Goal: Task Accomplishment & Management: Manage account settings

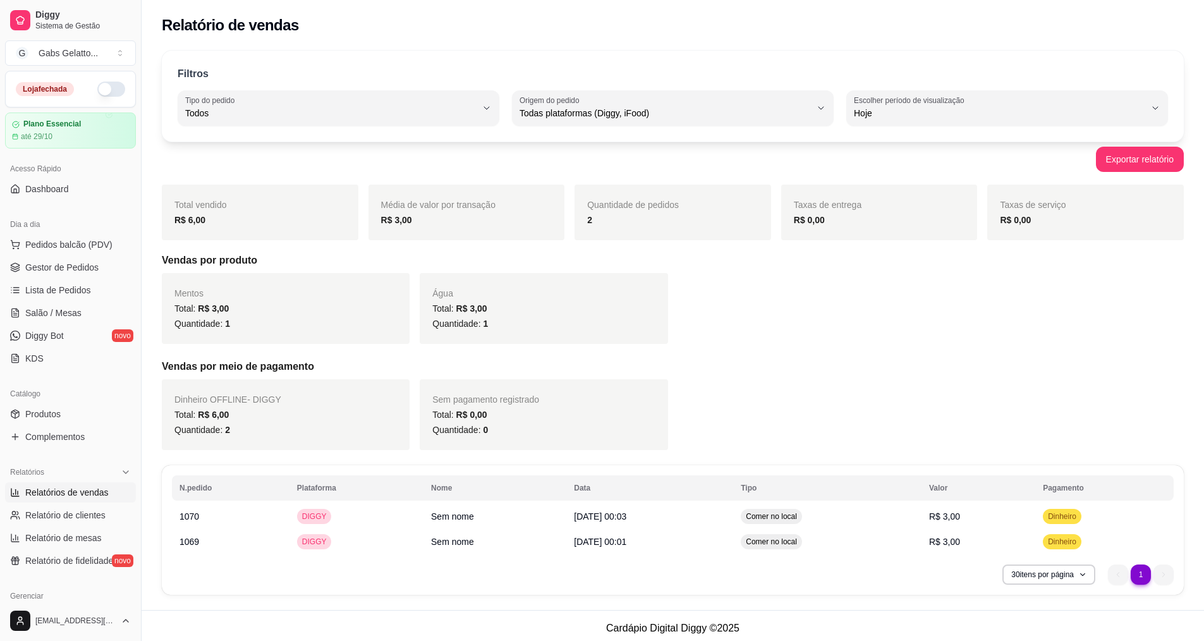
select select "ALL"
select select "0"
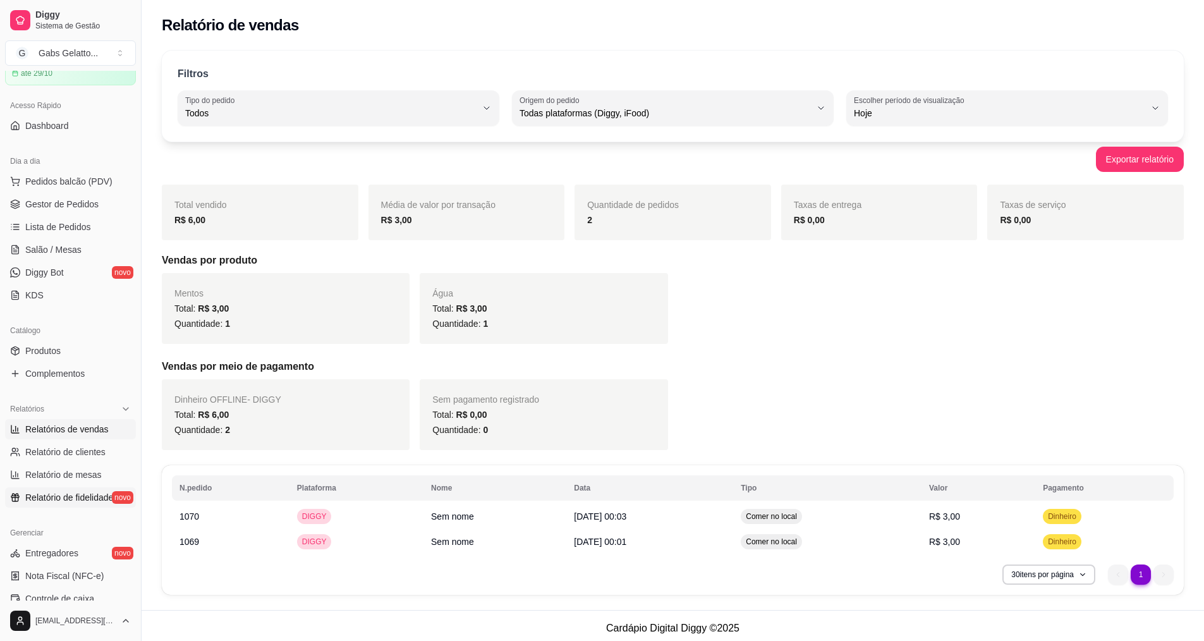
scroll to position [253, 0]
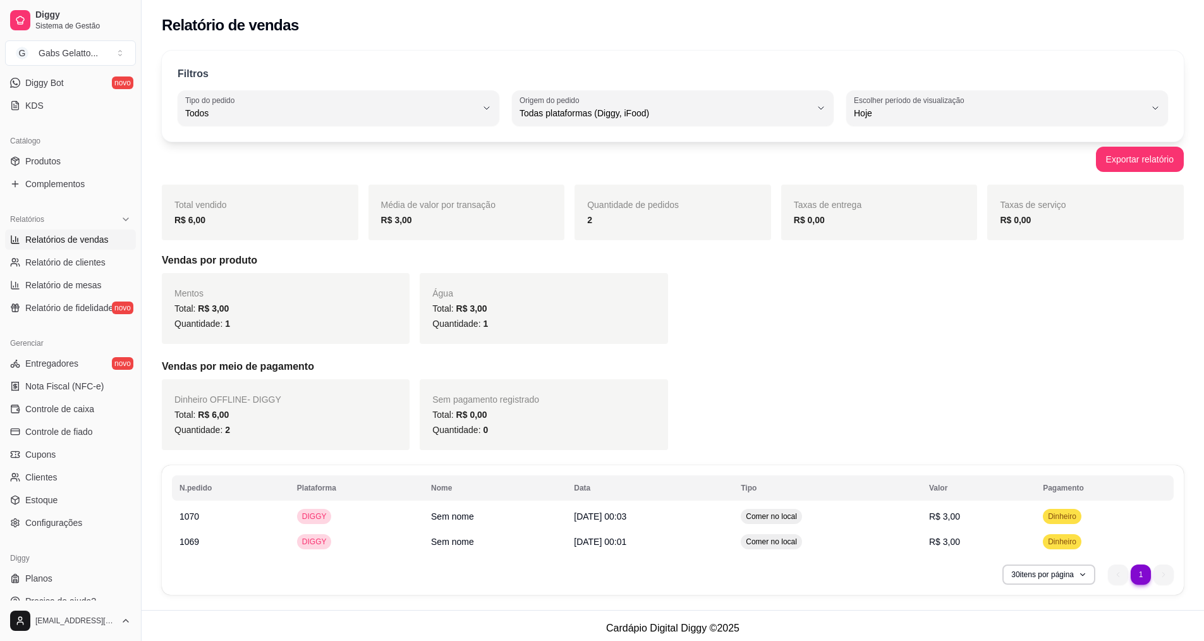
click at [85, 420] on ul "Entregadores novo Nota Fiscal (NFC-e) Controle de caixa Controle de fiado Cupon…" at bounding box center [70, 442] width 131 height 179
click at [85, 412] on span "Controle de caixa" at bounding box center [59, 409] width 69 height 13
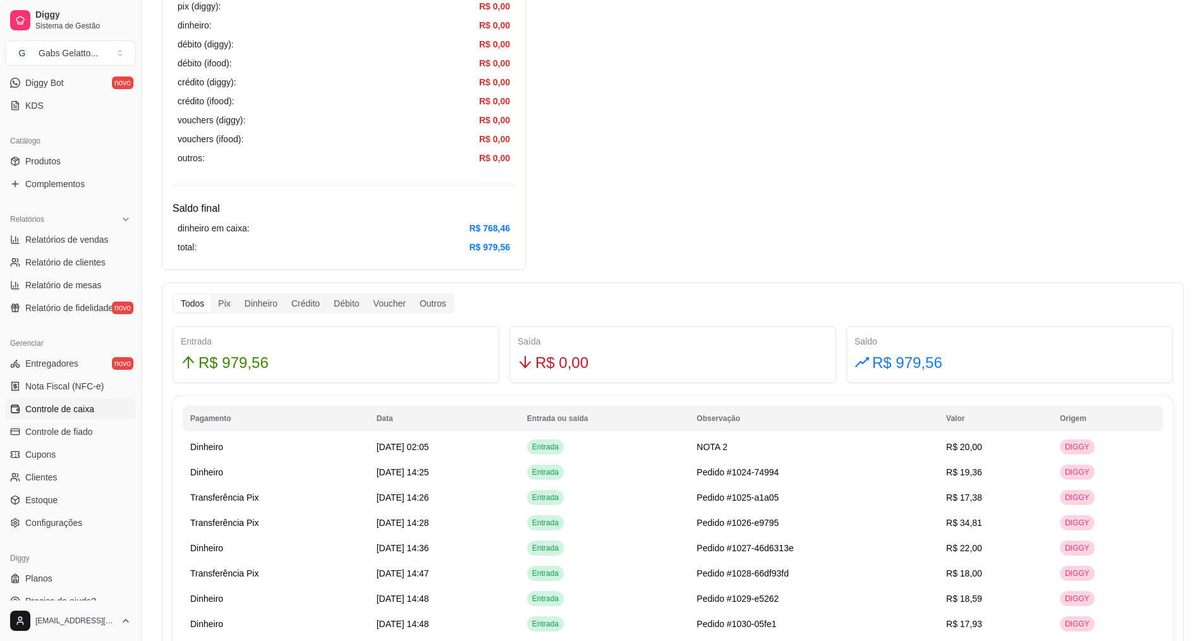
scroll to position [632, 0]
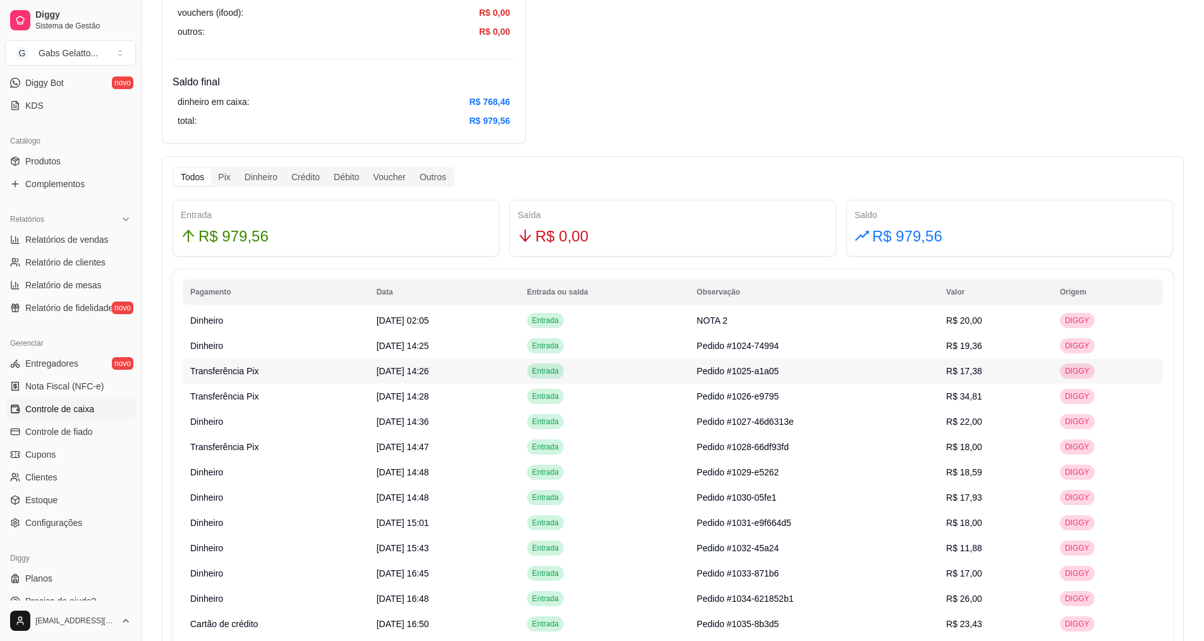
click at [452, 370] on td "[DATE] 14:26" at bounding box center [444, 370] width 150 height 25
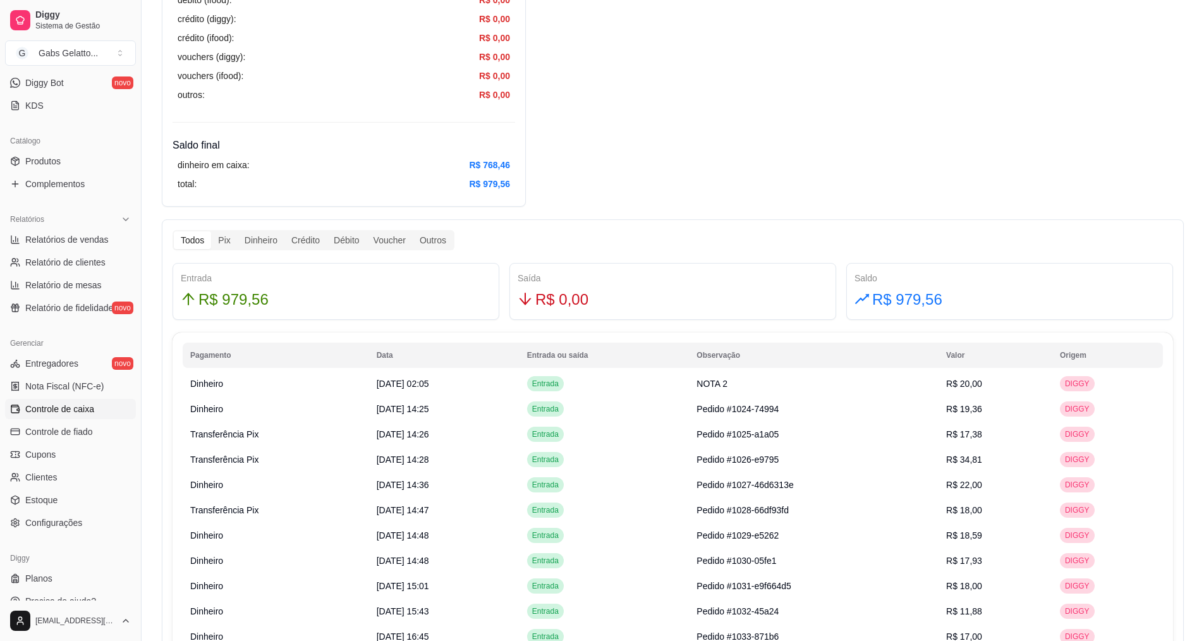
click at [222, 249] on div "Todos Pix Dinheiro Crédito Débito Voucher Outros" at bounding box center [314, 240] width 282 height 20
click at [217, 243] on div "Pix" at bounding box center [224, 240] width 26 height 18
click at [211, 231] on input "Pix" at bounding box center [211, 231] width 0 height 0
click at [298, 243] on div "Crédito" at bounding box center [305, 240] width 42 height 18
click at [284, 231] on input "Crédito" at bounding box center [284, 231] width 0 height 0
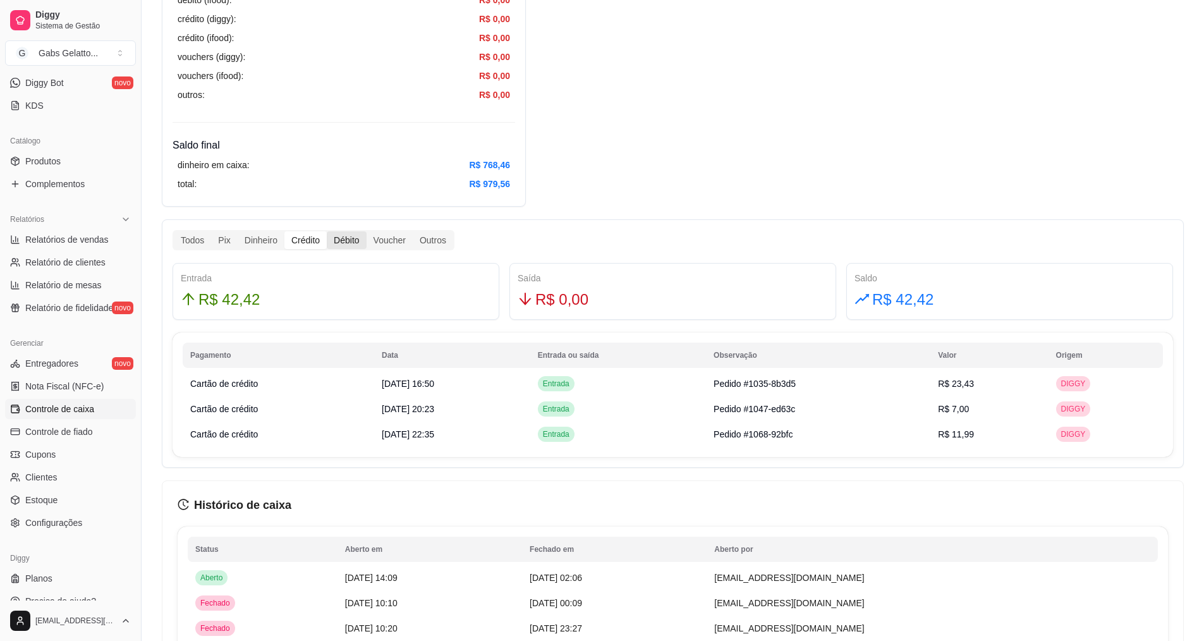
click at [346, 240] on div "Débito" at bounding box center [346, 240] width 39 height 18
click at [327, 231] on input "Débito" at bounding box center [327, 231] width 0 height 0
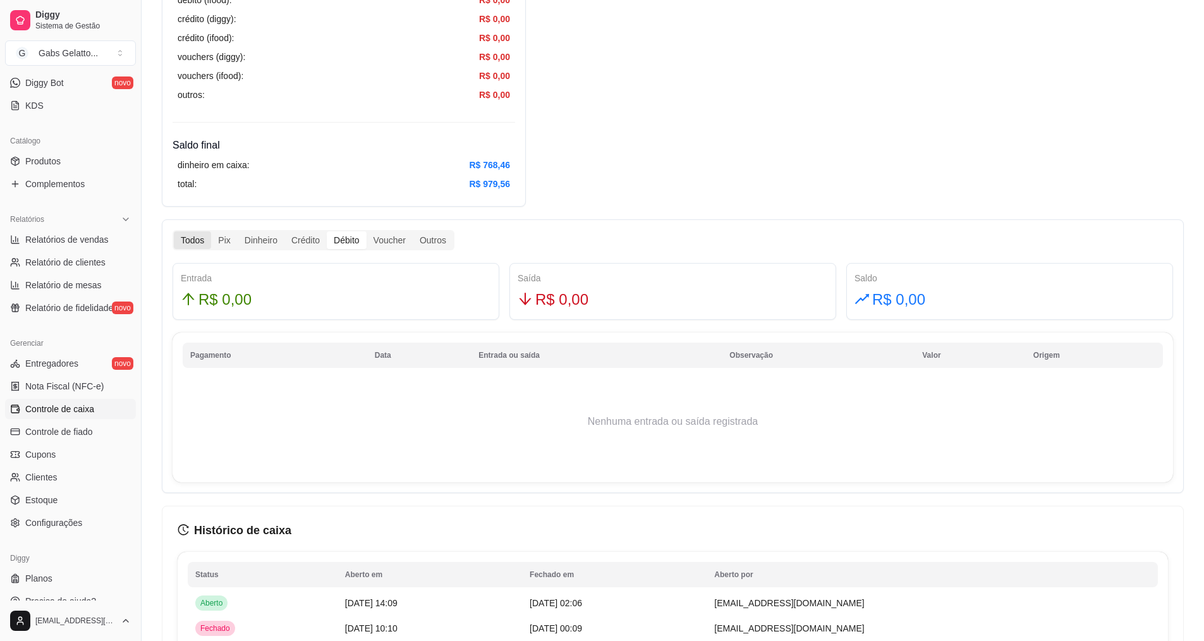
click at [208, 243] on div "Todos" at bounding box center [192, 240] width 37 height 18
click at [174, 231] on input "Todos" at bounding box center [174, 231] width 0 height 0
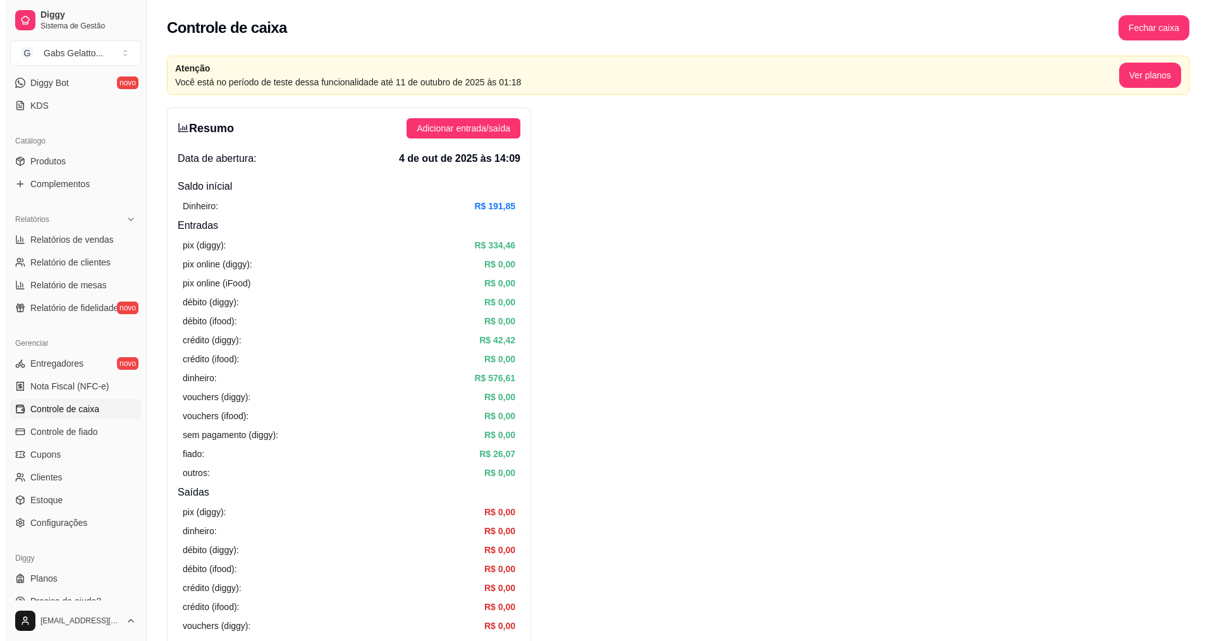
scroll to position [0, 0]
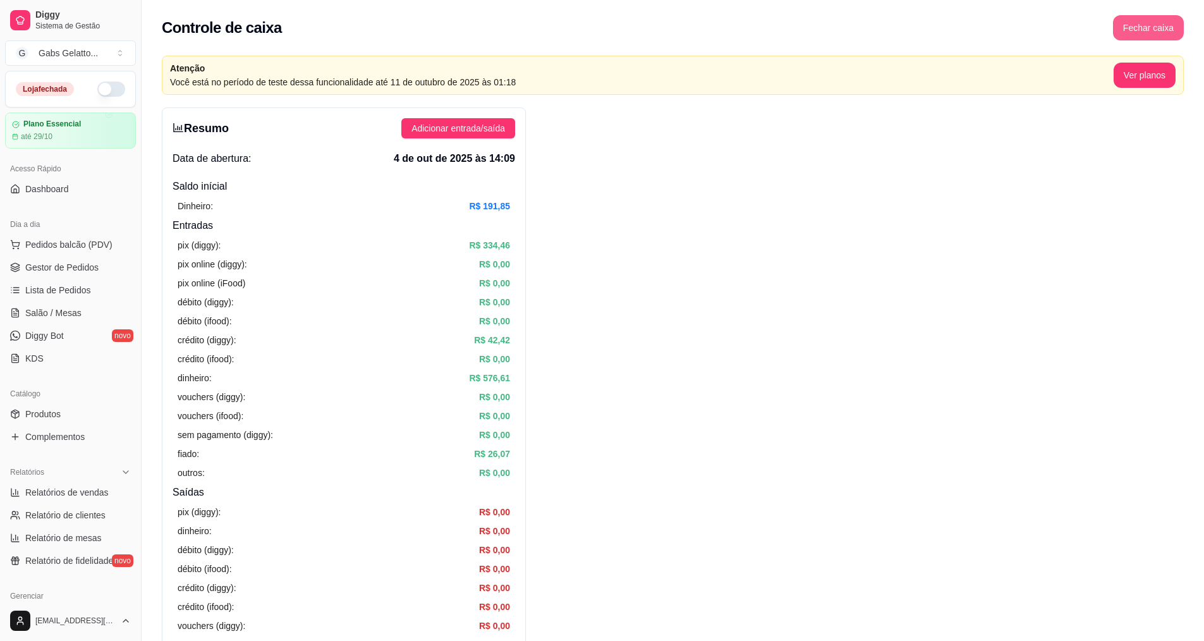
click at [1152, 30] on button "Fechar caixa" at bounding box center [1148, 27] width 71 height 25
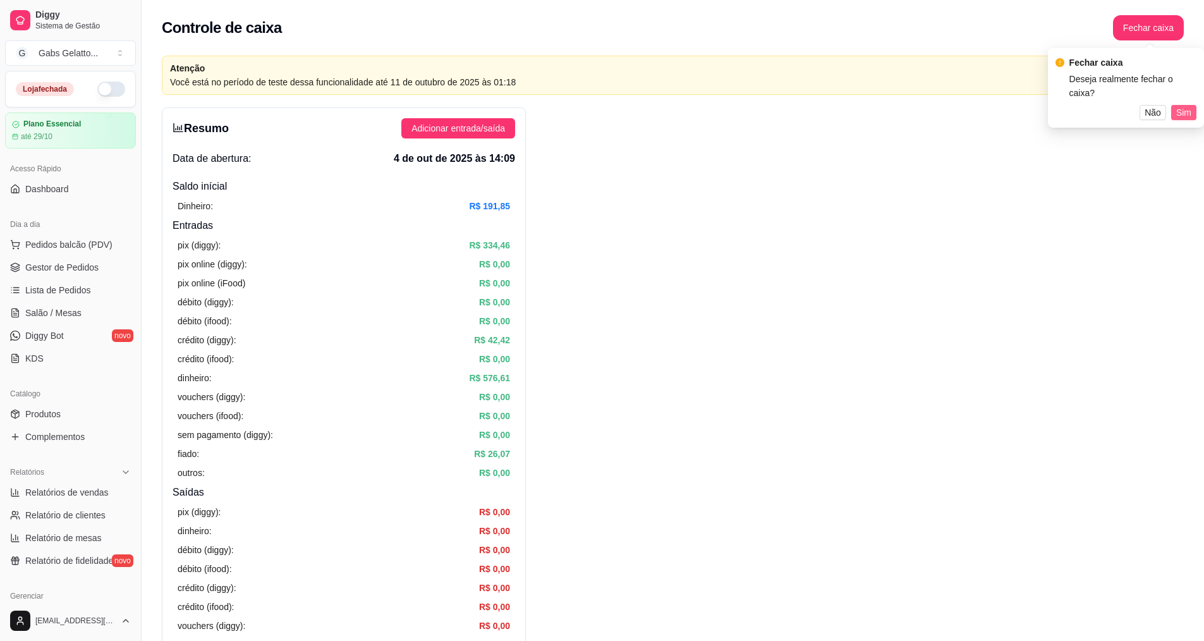
click at [1184, 106] on span "Sim" at bounding box center [1183, 113] width 15 height 14
